Goal: Information Seeking & Learning: Learn about a topic

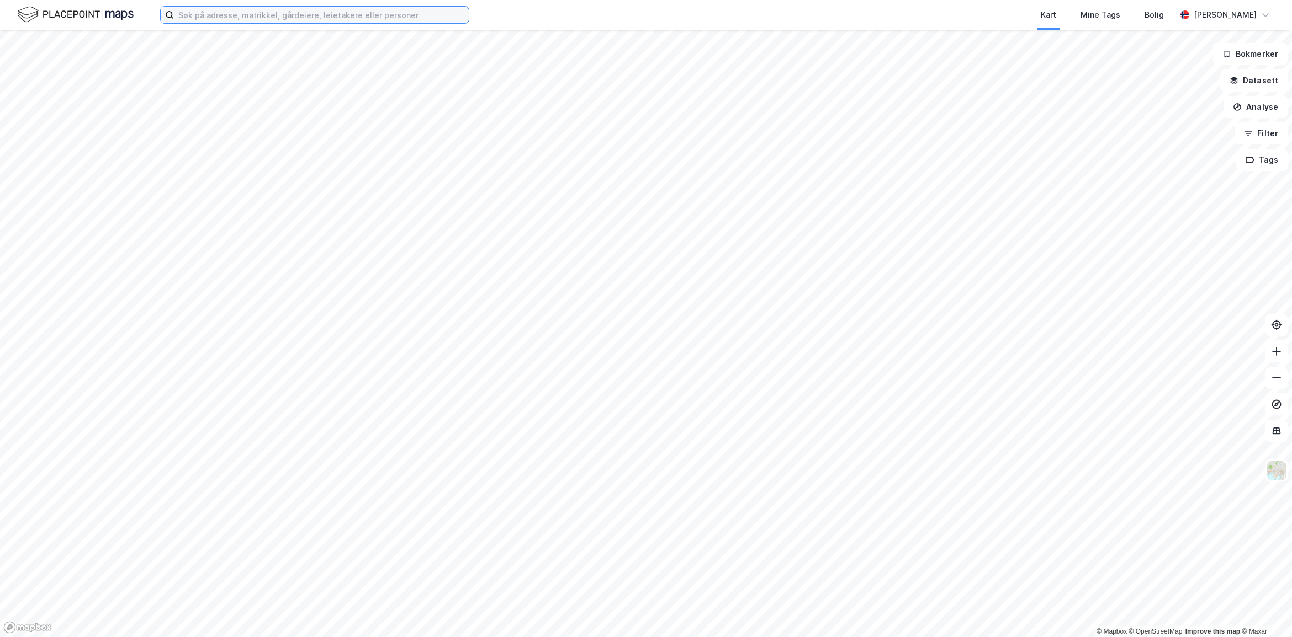
click at [249, 14] on input at bounding box center [321, 15] width 295 height 17
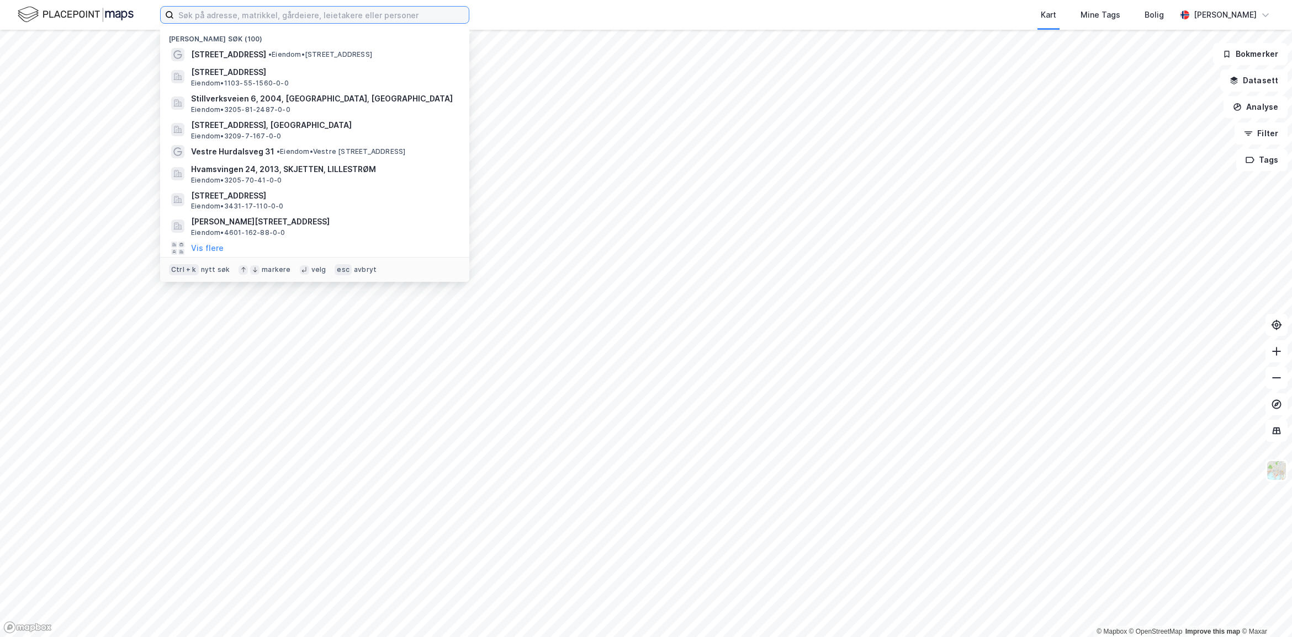
paste input "930295132"
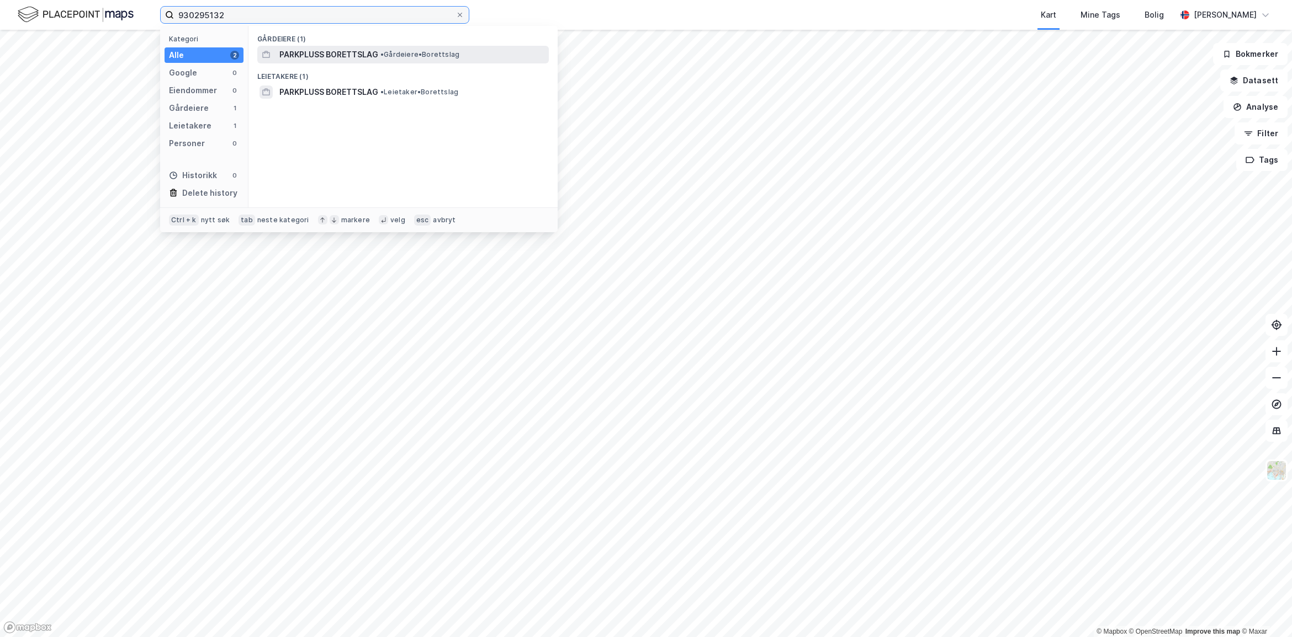
type input "930295132"
click at [325, 54] on span "PARKPLUSS BORETTSLAG" at bounding box center [328, 54] width 99 height 13
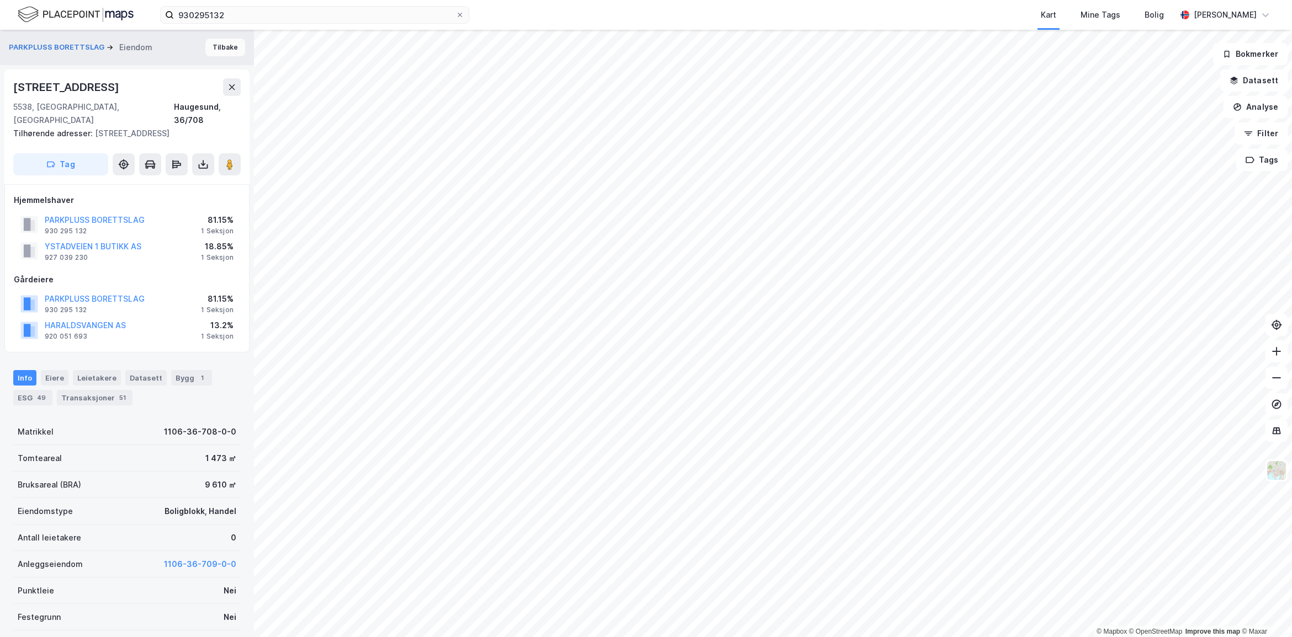
click at [228, 47] on button "Tilbake" at bounding box center [225, 48] width 40 height 18
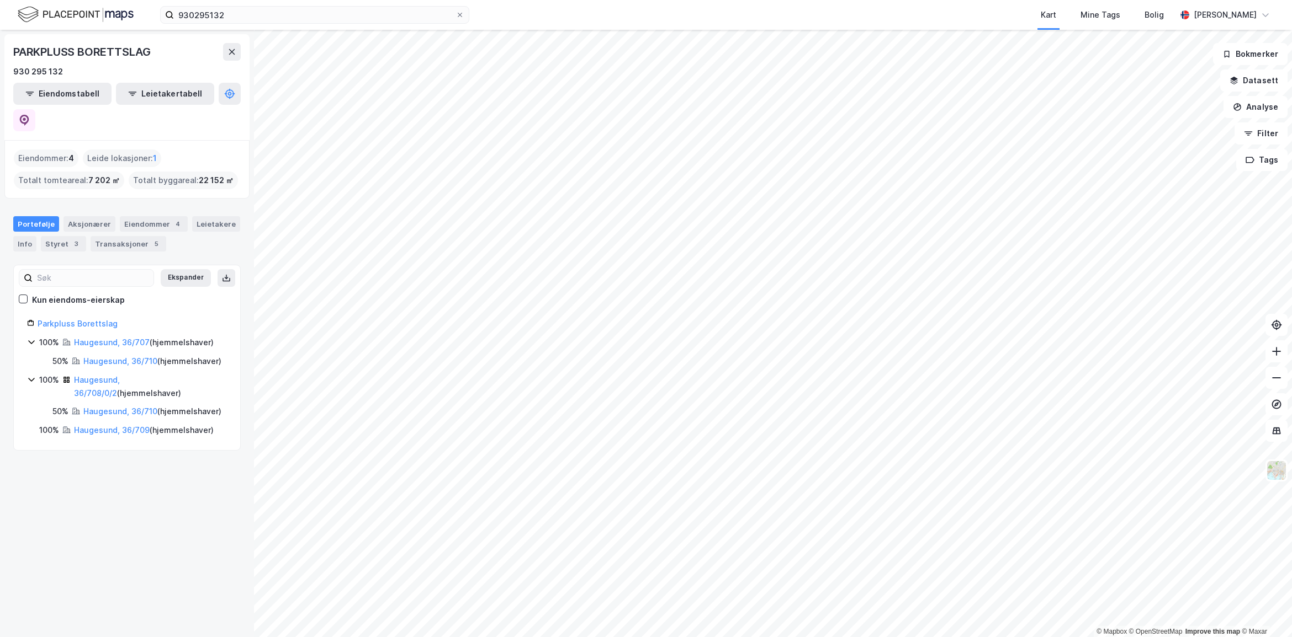
click at [145, 150] on div "Leide lokasjoner : 1" at bounding box center [122, 159] width 78 height 18
click at [153, 152] on span "1" at bounding box center [155, 158] width 4 height 13
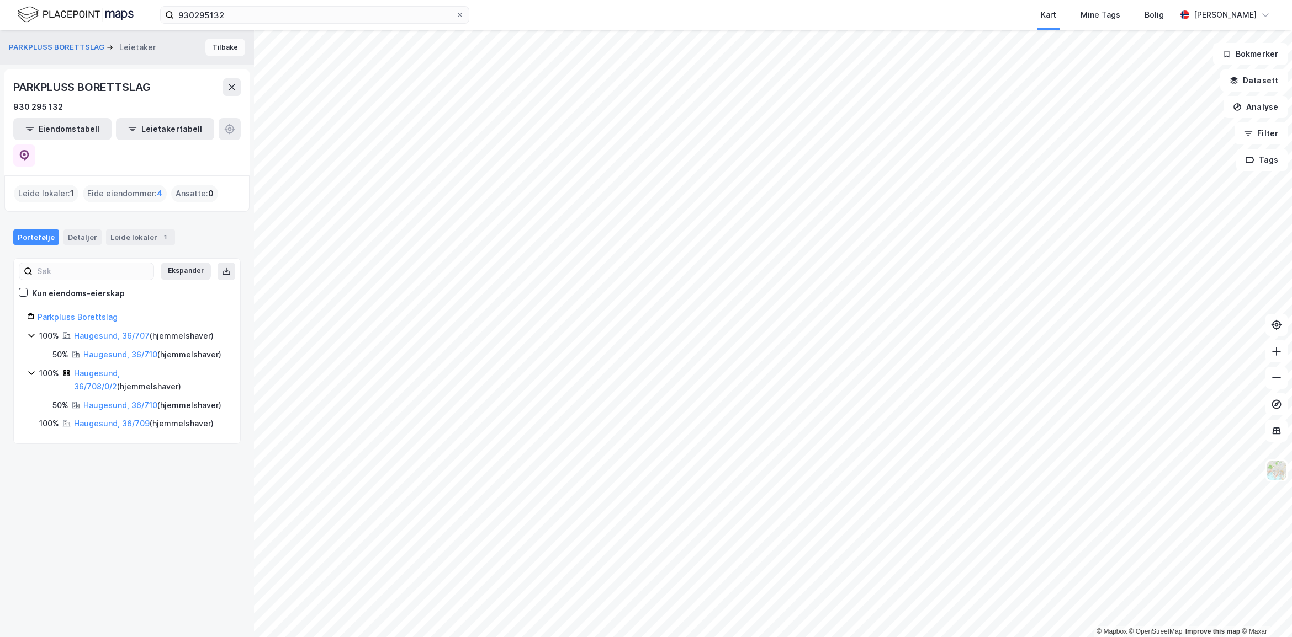
click at [212, 49] on button "Tilbake" at bounding box center [225, 48] width 40 height 18
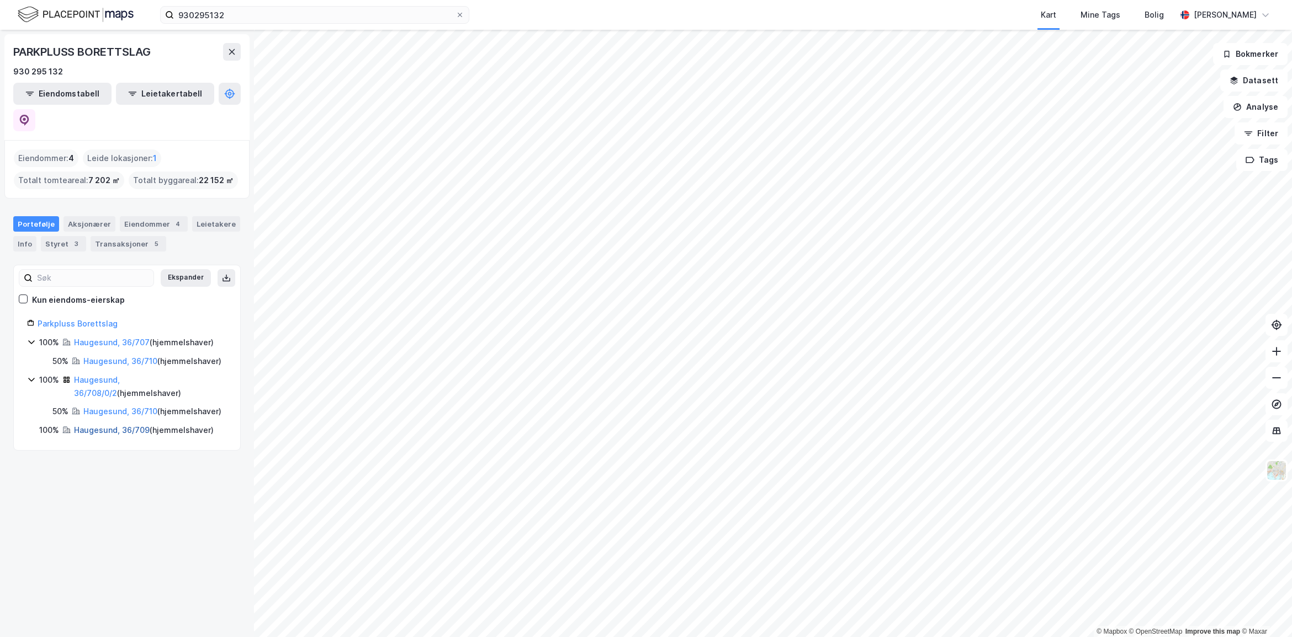
click at [135, 434] on link "Haugesund, 36/709" at bounding box center [112, 430] width 76 height 9
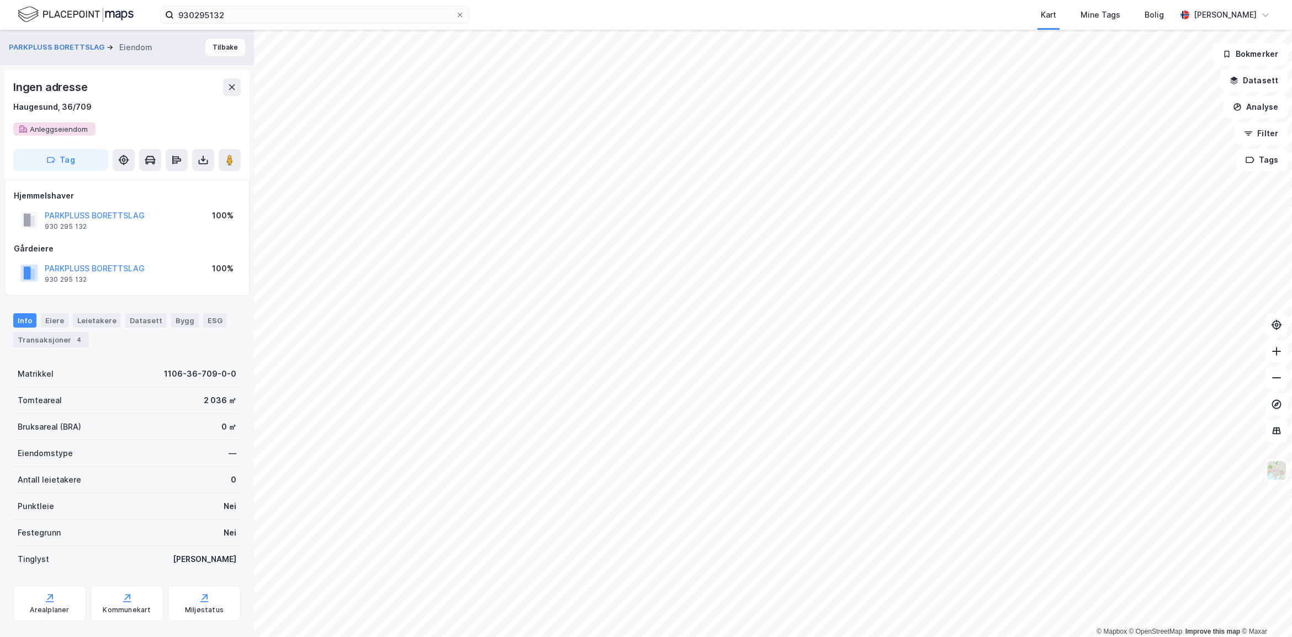
click at [216, 51] on button "Tilbake" at bounding box center [225, 48] width 40 height 18
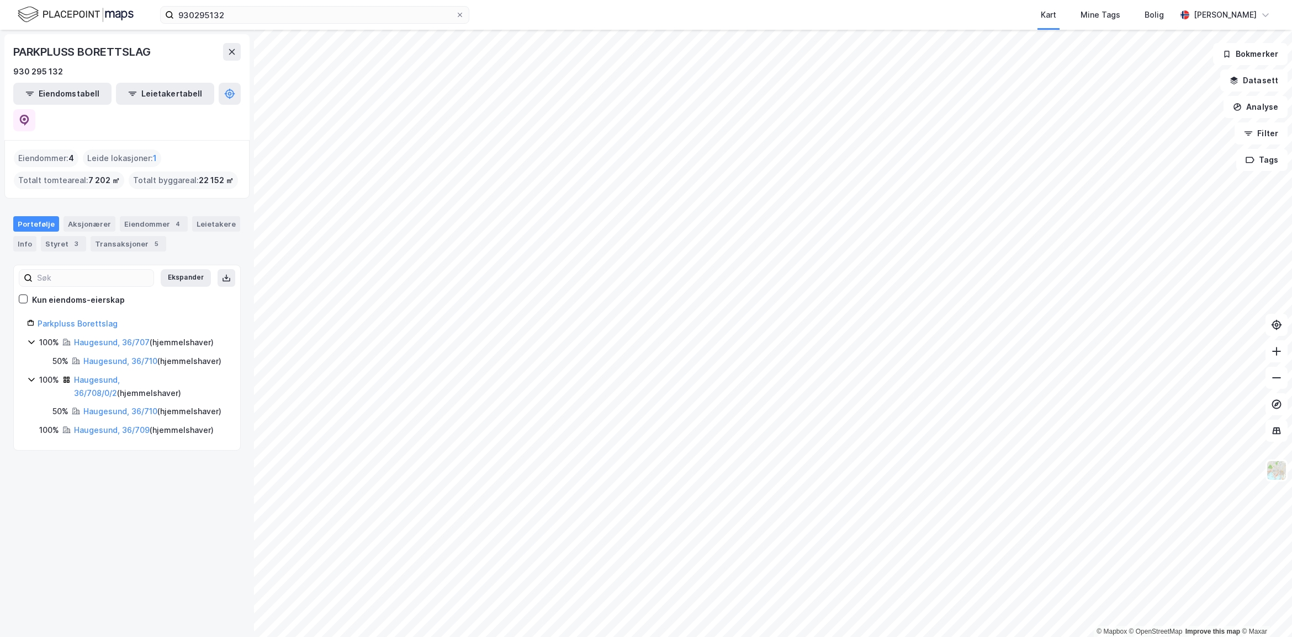
click at [227, 206] on div "© Mapbox © OpenStreetMap Improve this map © Maxar PARKPLUSS BORETTSLAG 930 295 …" at bounding box center [646, 334] width 1292 height 608
